Goal: Complete application form

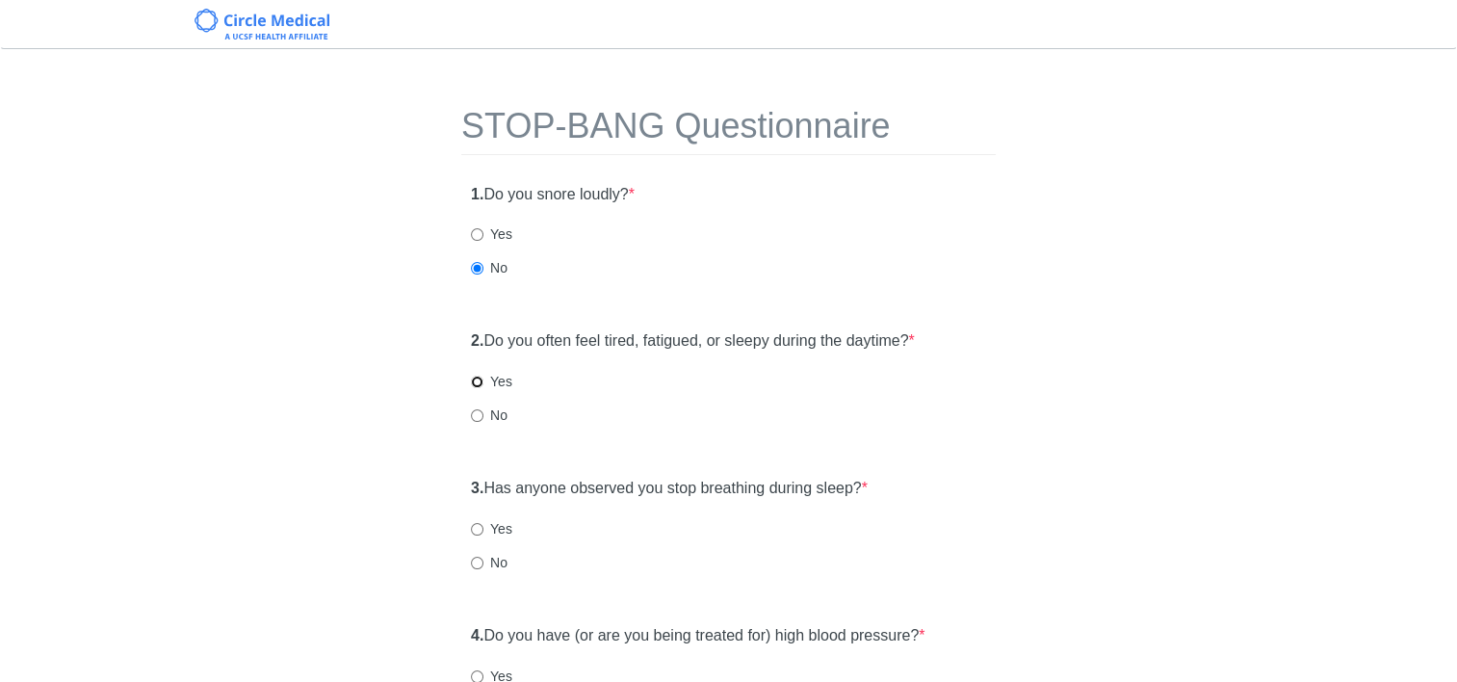
click at [480, 379] on input "Yes" at bounding box center [477, 382] width 13 height 13
radio input "true"
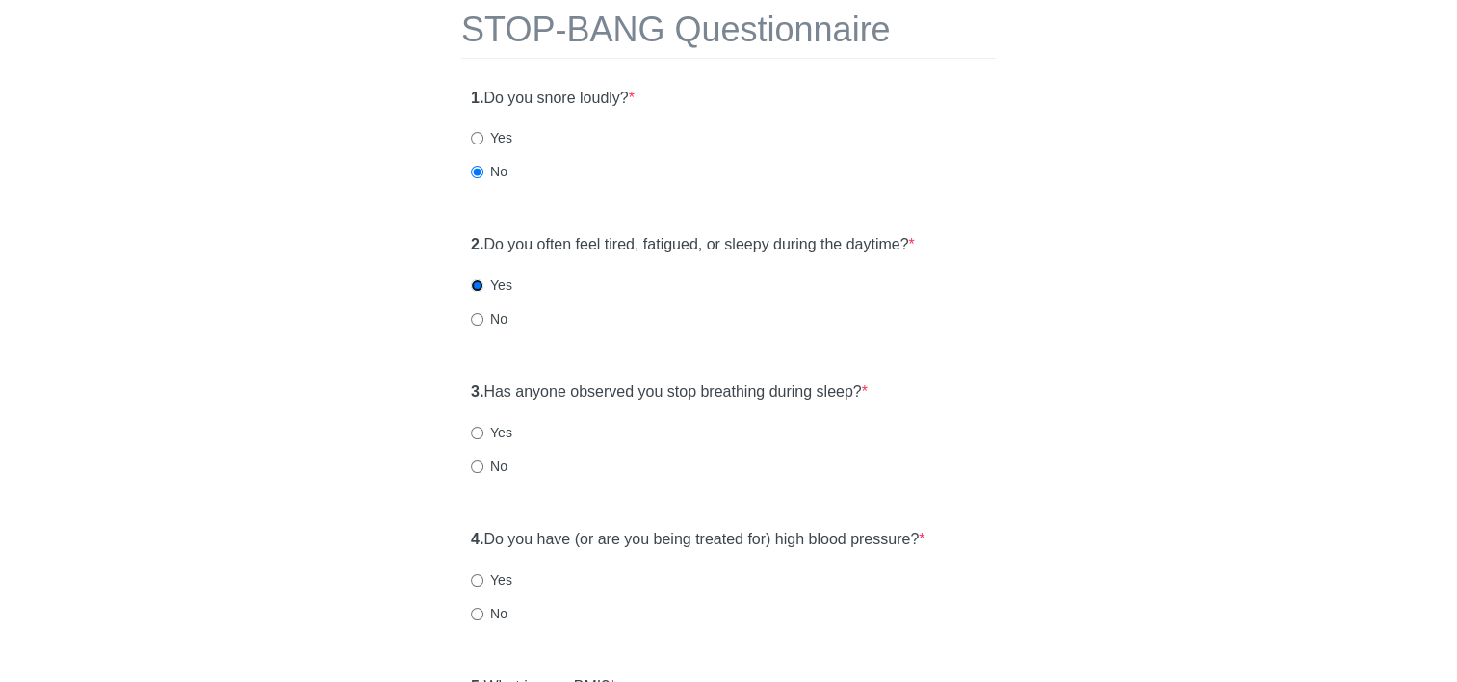
scroll to position [193, 0]
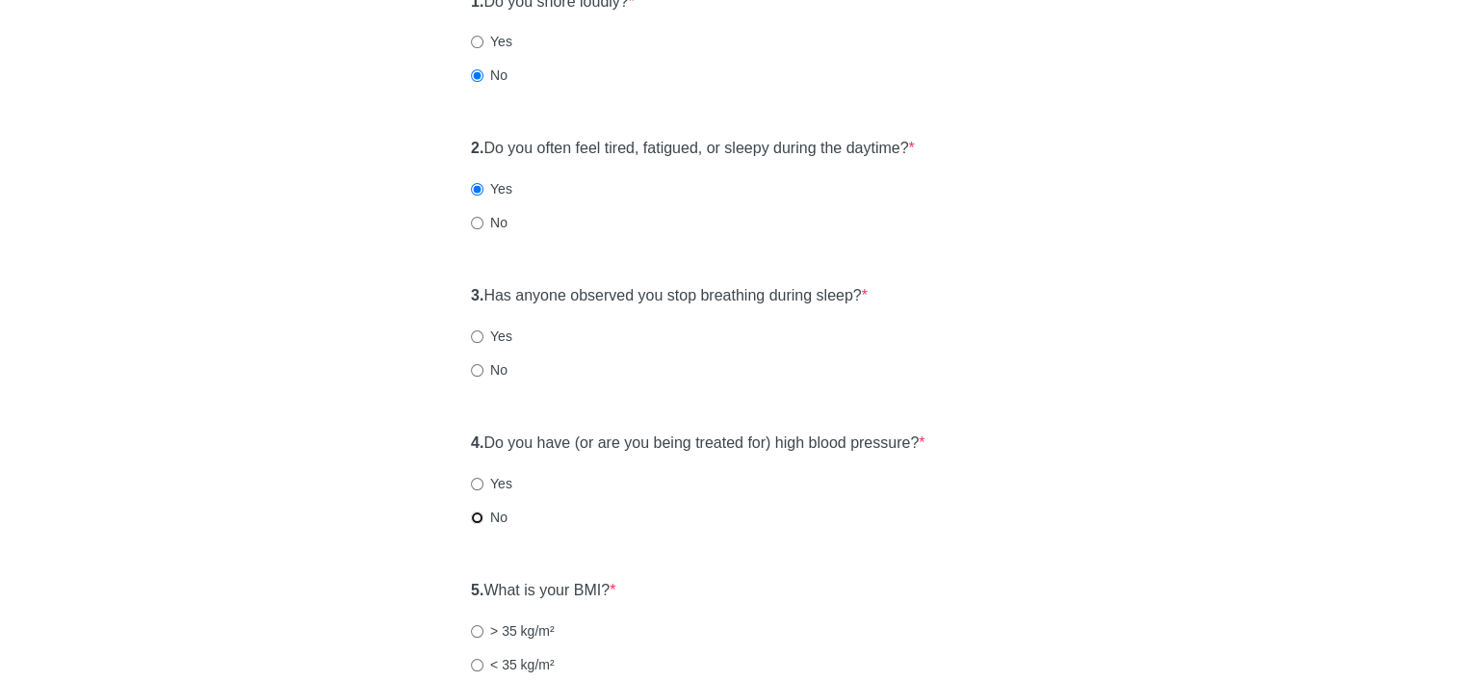
click at [478, 521] on input "No" at bounding box center [477, 517] width 13 height 13
radio input "true"
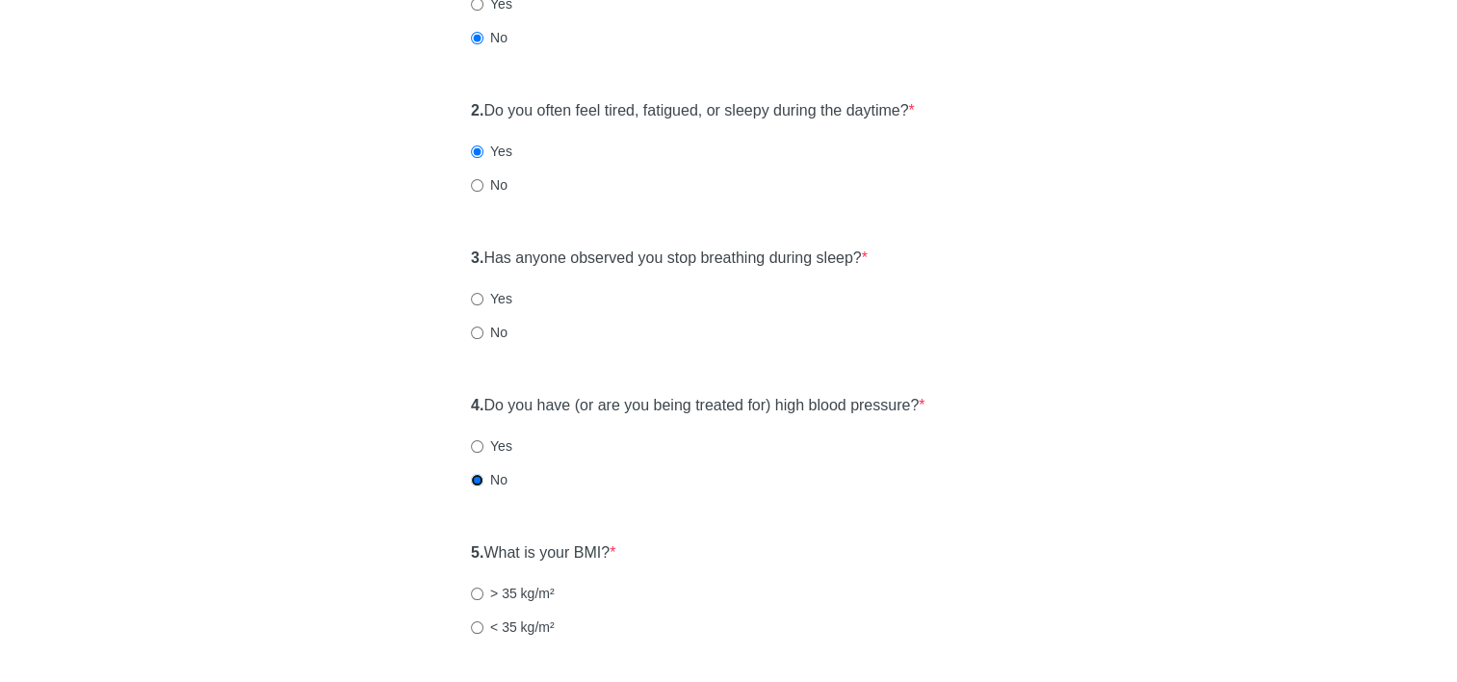
scroll to position [289, 0]
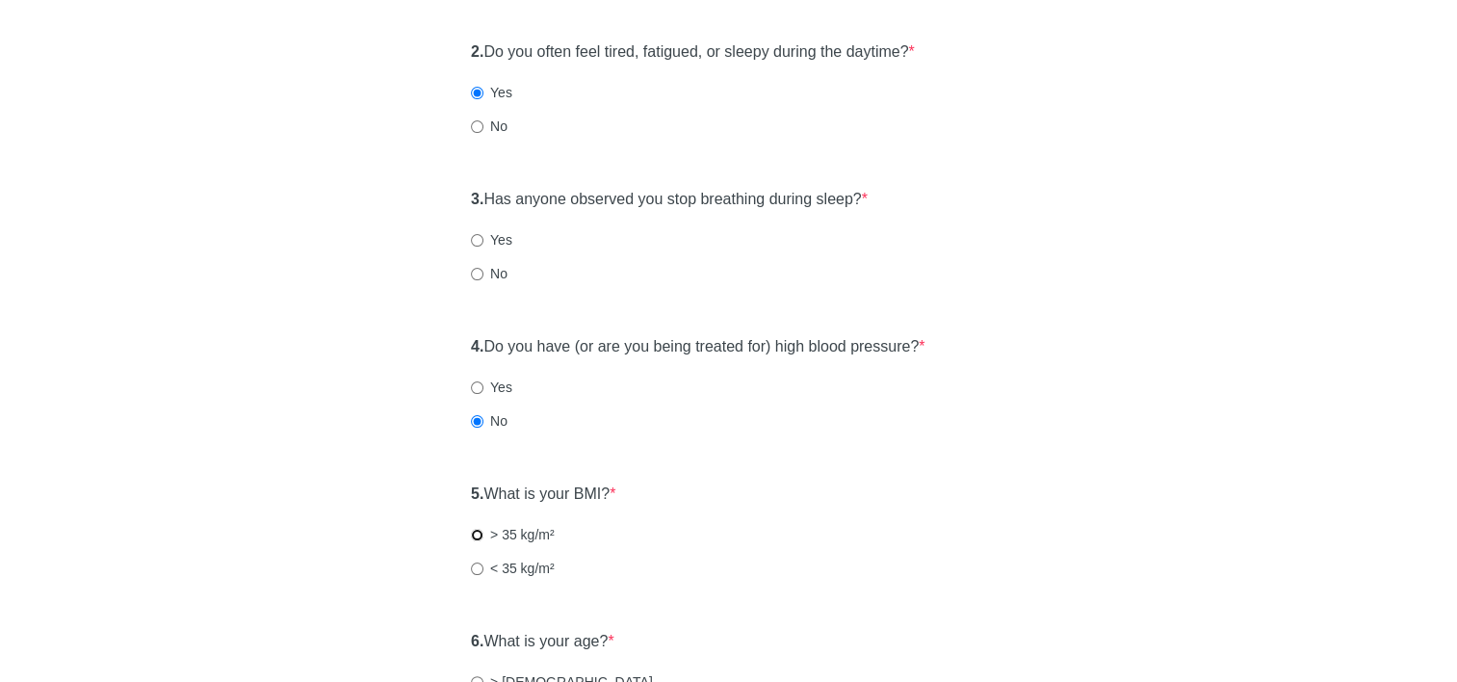
click at [474, 534] on input "> 35 kg/m²" at bounding box center [477, 535] width 13 height 13
radio input "true"
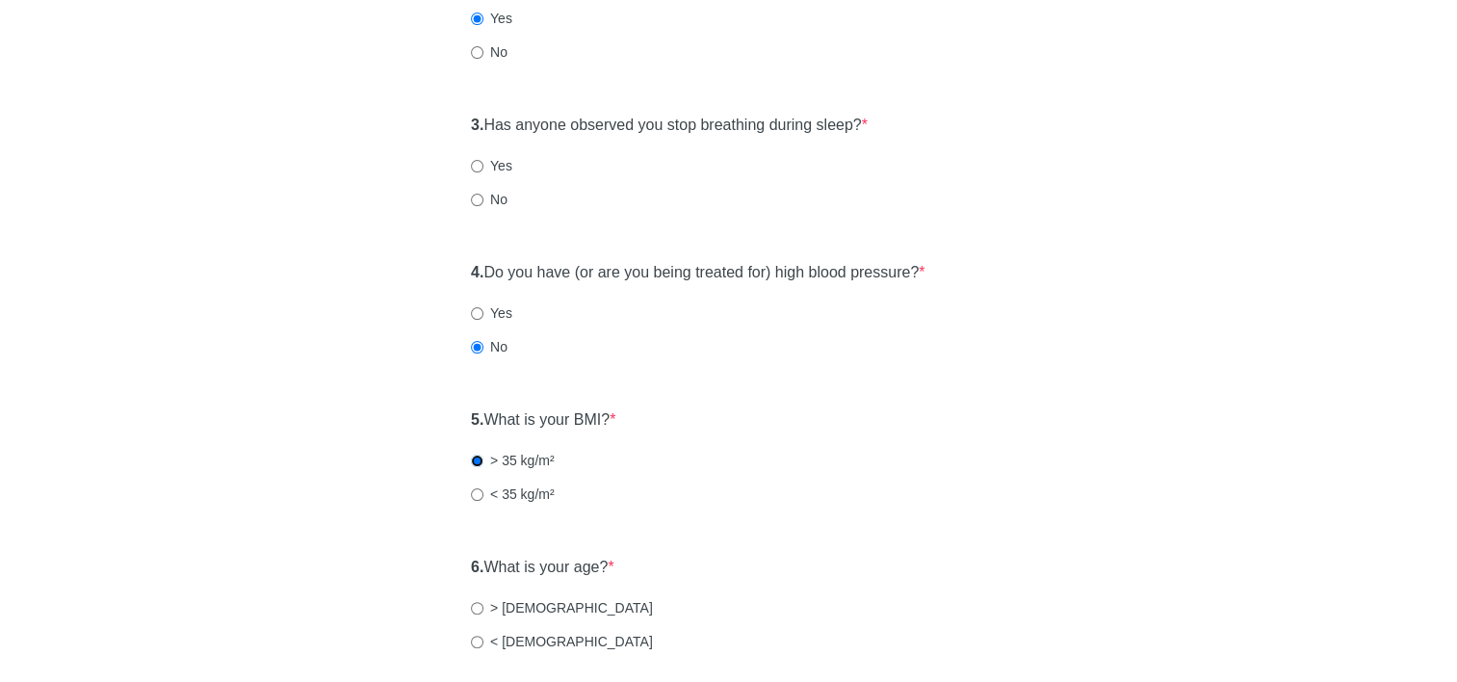
scroll to position [482, 0]
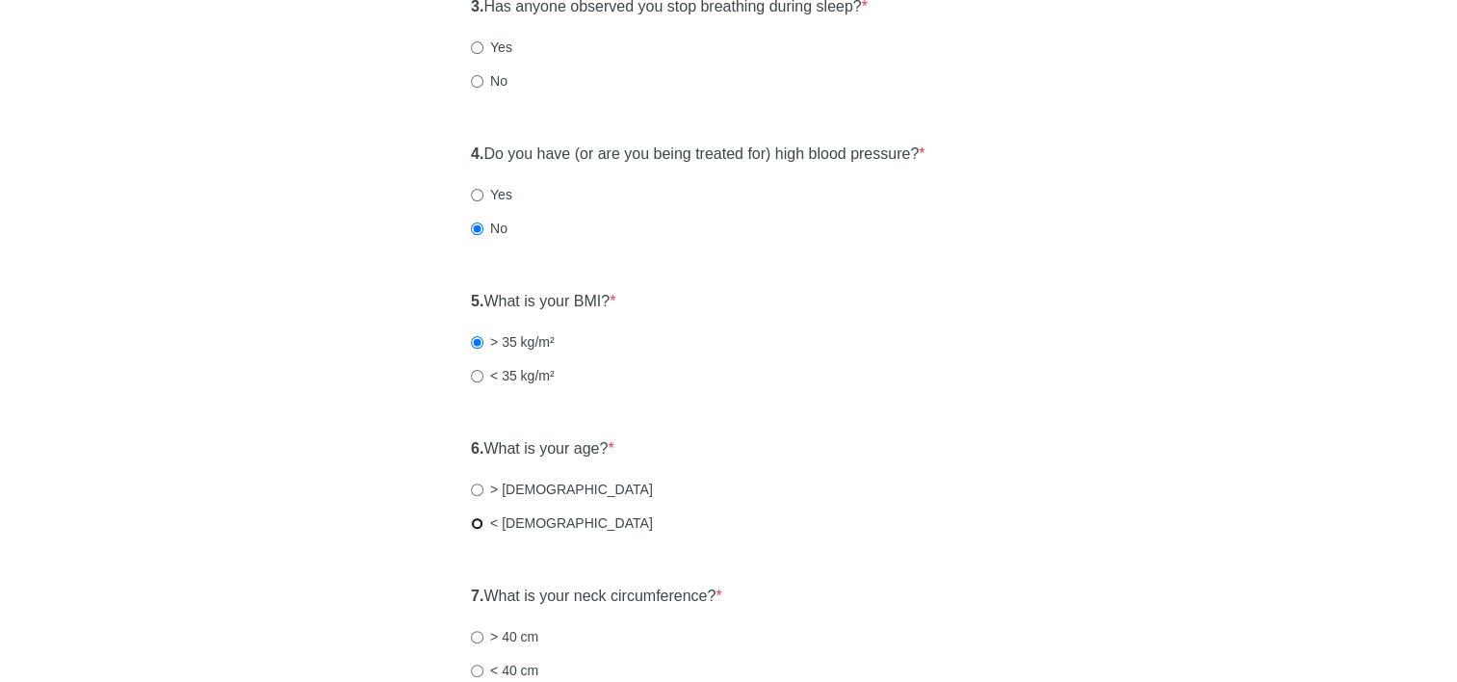
click at [477, 521] on input "< [DEMOGRAPHIC_DATA]" at bounding box center [477, 523] width 13 height 13
radio input "true"
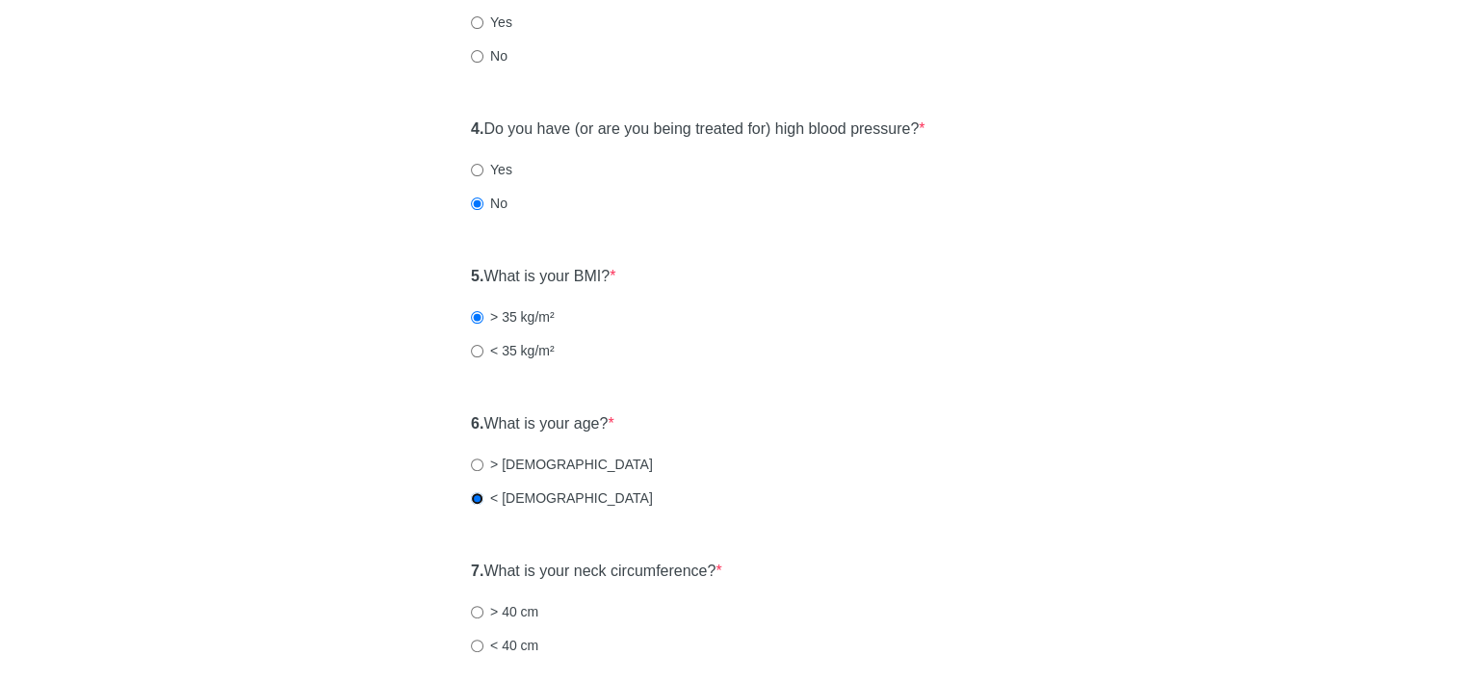
scroll to position [674, 0]
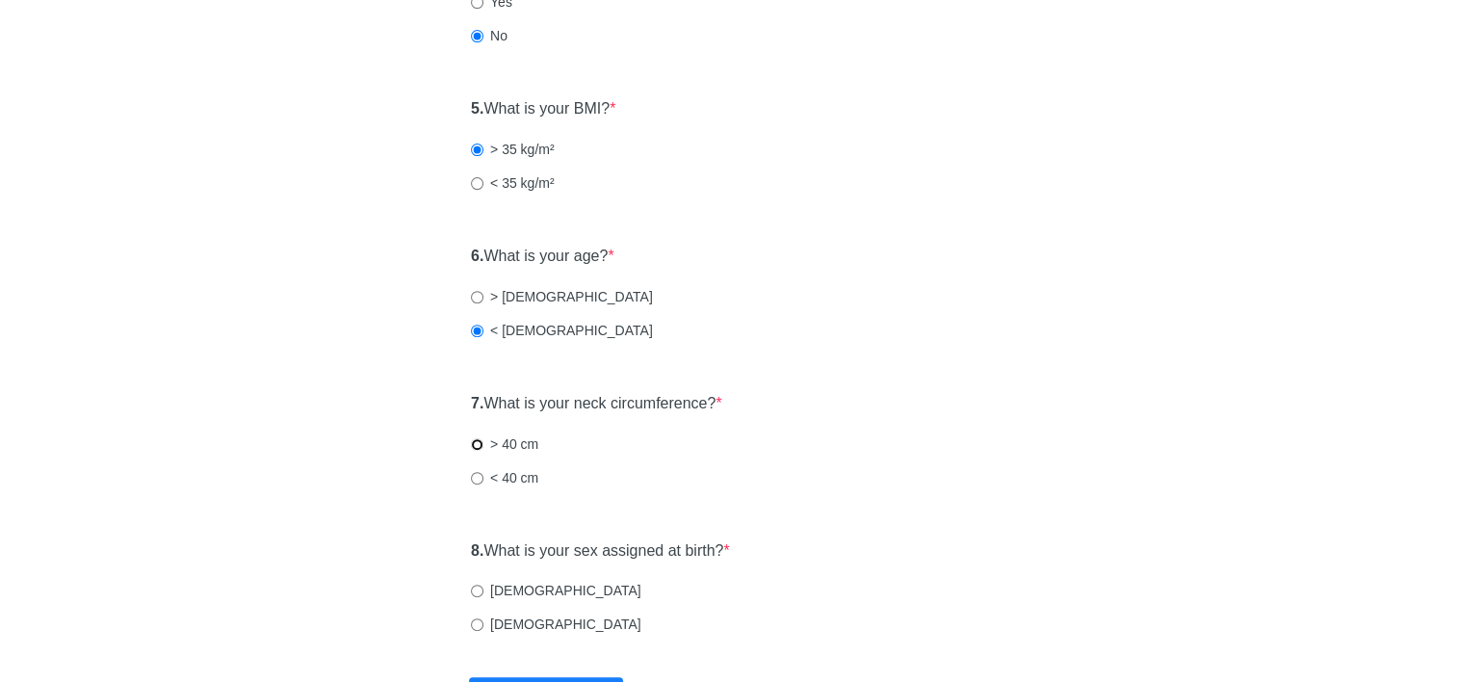
click at [479, 443] on input "> 40 cm" at bounding box center [477, 444] width 13 height 13
radio input "true"
click at [478, 587] on input "[DEMOGRAPHIC_DATA]" at bounding box center [477, 591] width 13 height 13
radio input "true"
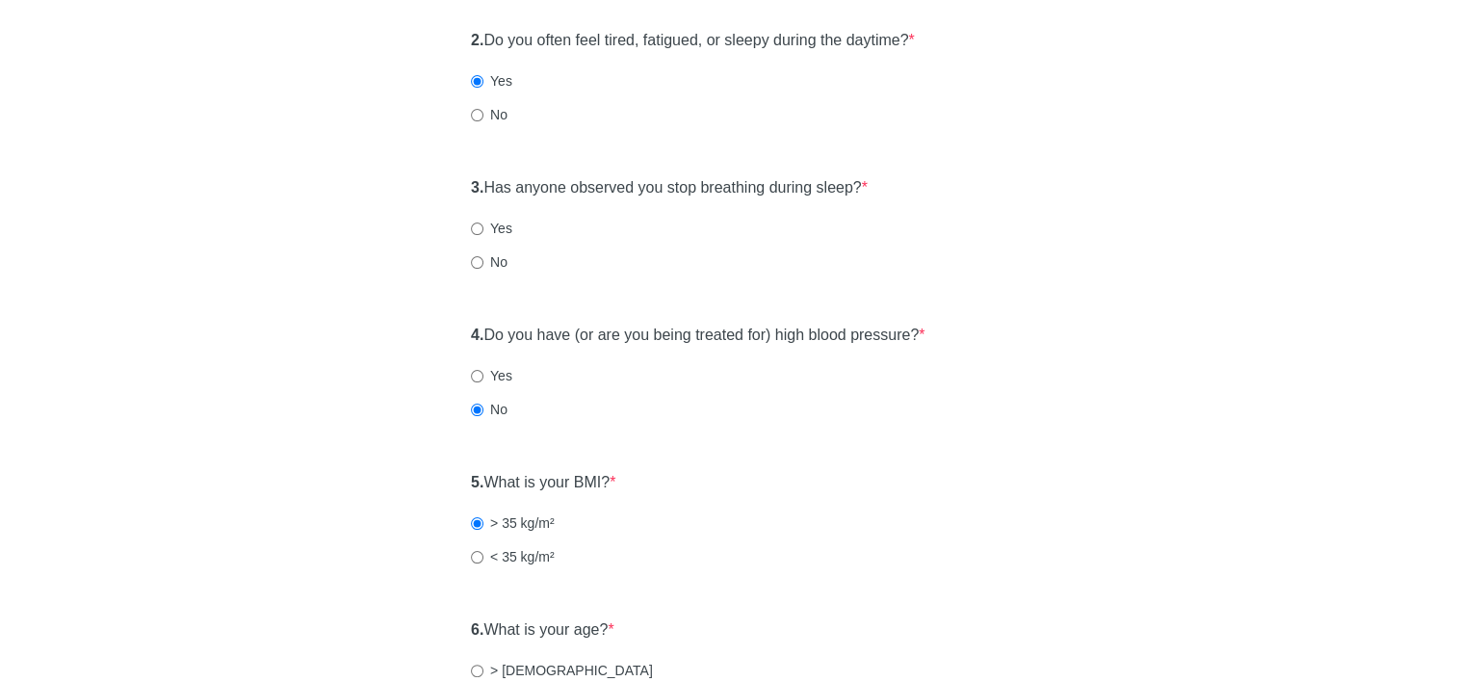
scroll to position [193, 0]
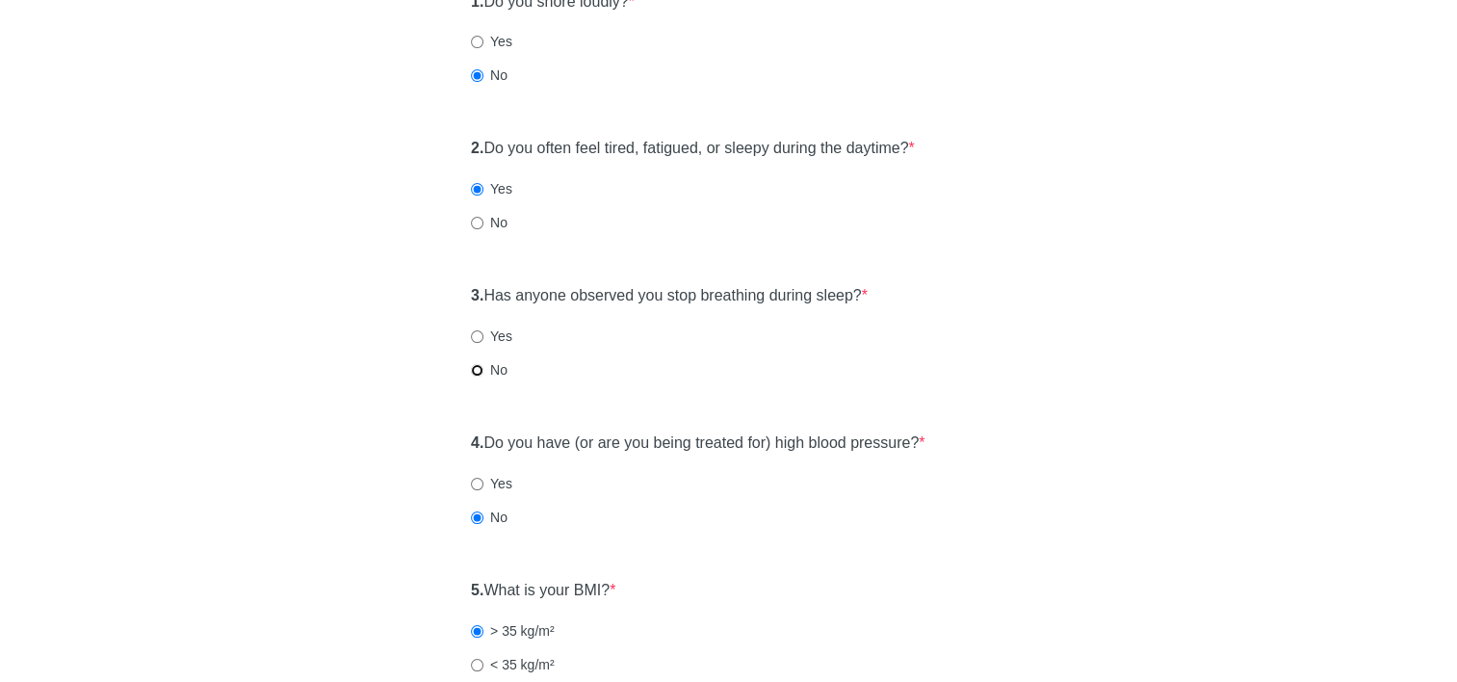
click at [475, 370] on input "No" at bounding box center [477, 370] width 13 height 13
radio input "true"
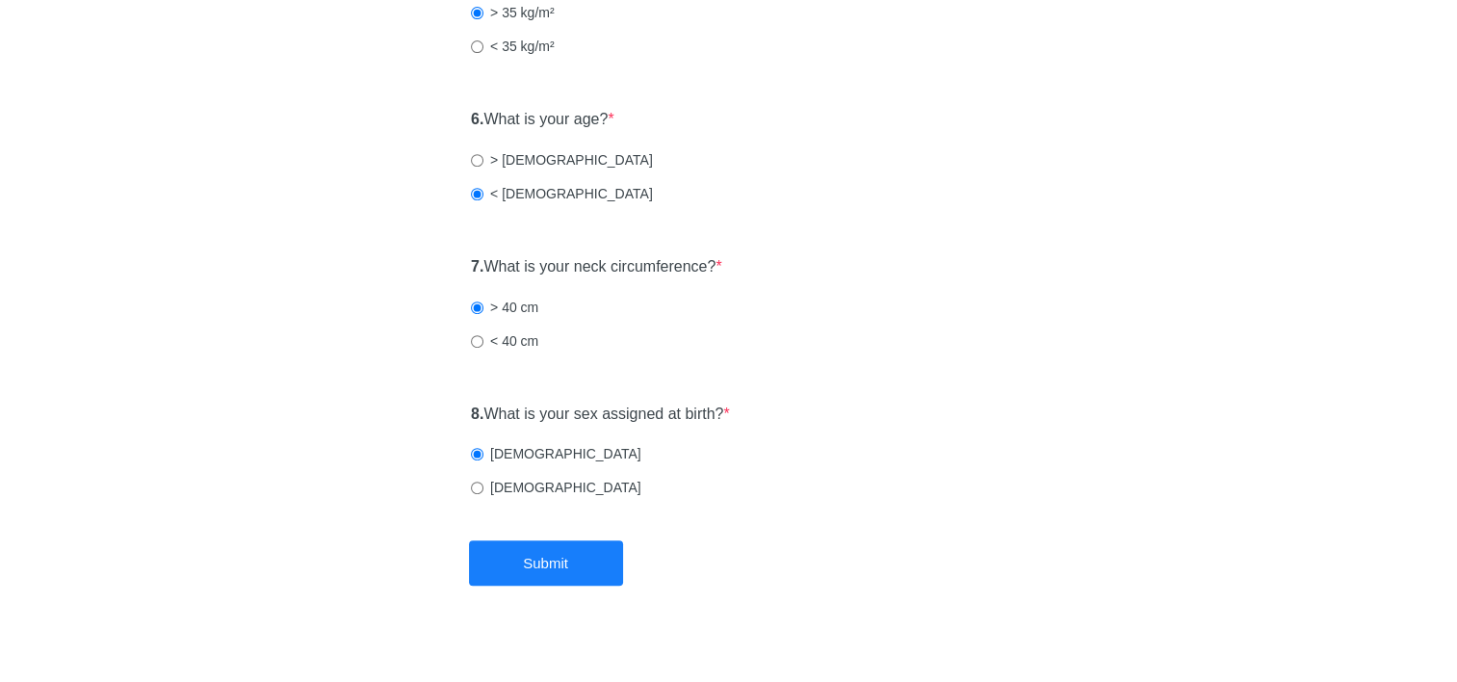
scroll to position [830, 0]
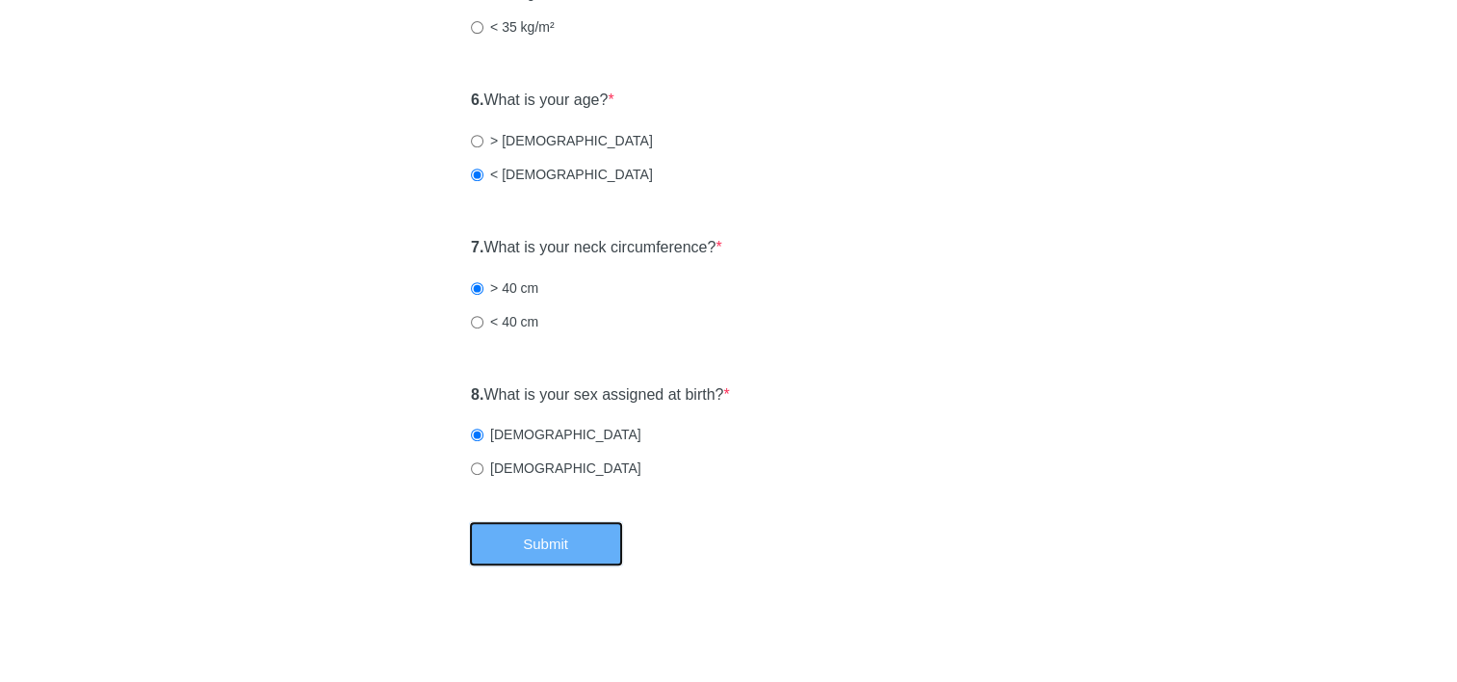
click at [551, 548] on button "Submit" at bounding box center [546, 543] width 154 height 45
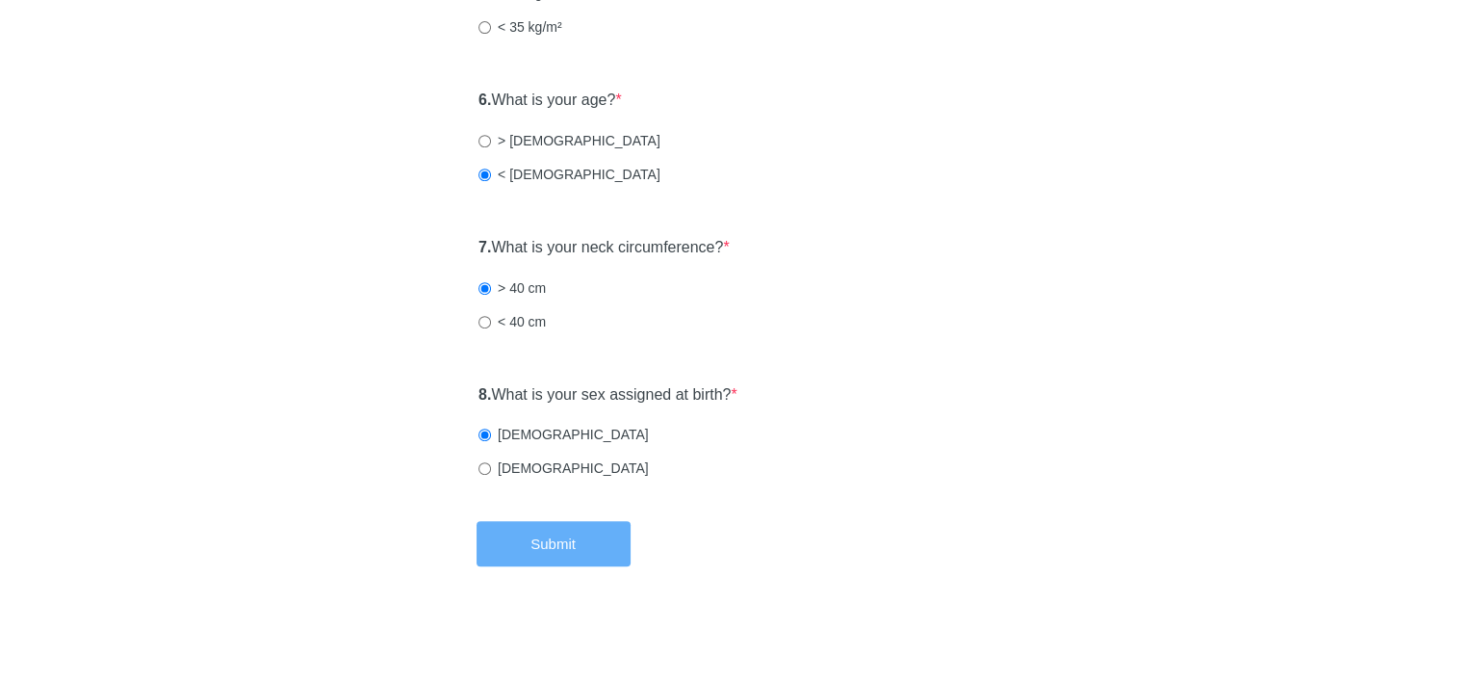
scroll to position [0, 0]
